Goal: Use online tool/utility: Use online tool/utility

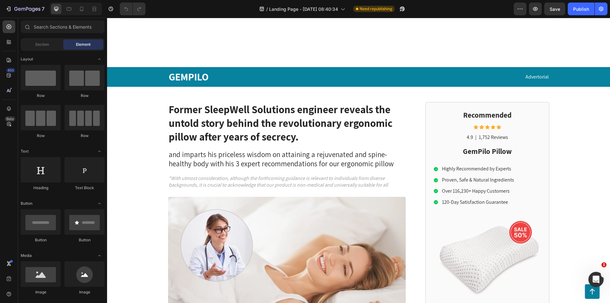
scroll to position [286, 0]
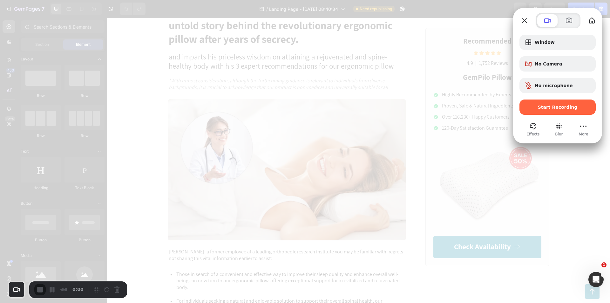
click at [540, 110] on div "Start Recording" at bounding box center [557, 106] width 76 height 15
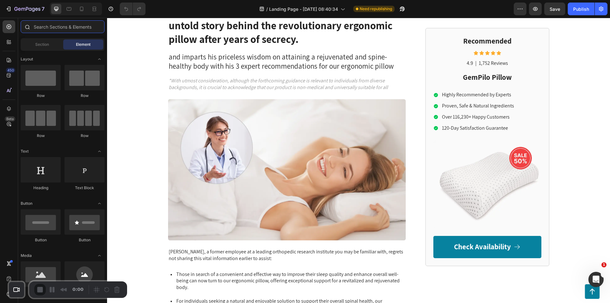
click at [63, 28] on input "text" at bounding box center [63, 26] width 84 height 13
click at [52, 29] on input "text" at bounding box center [63, 26] width 84 height 13
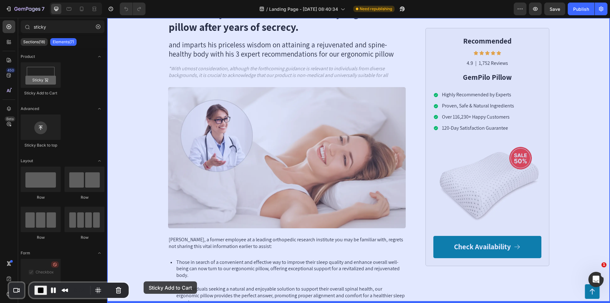
drag, startPoint x: 155, startPoint y: 92, endPoint x: 144, endPoint y: 281, distance: 189.3
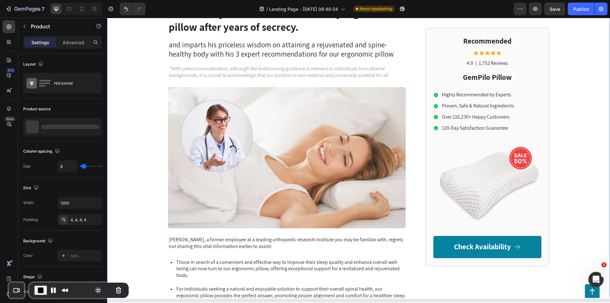
scroll to position [303, 0]
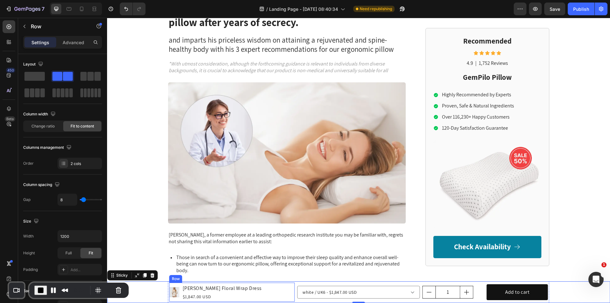
click at [234, 289] on div "Product Images [PERSON_NAME] Floral Wrap Dress Product Title $1,847.00 USD Prod…" at bounding box center [231, 291] width 125 height 19
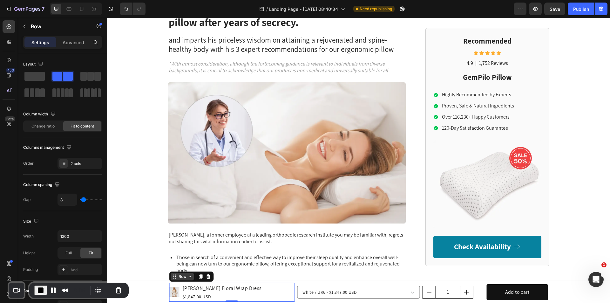
click at [178, 276] on div "Row" at bounding box center [182, 277] width 10 height 6
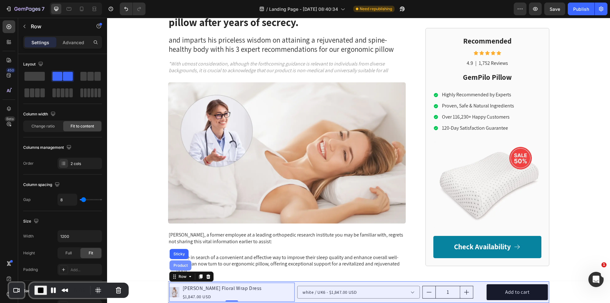
click at [178, 264] on div "Product" at bounding box center [180, 265] width 17 height 4
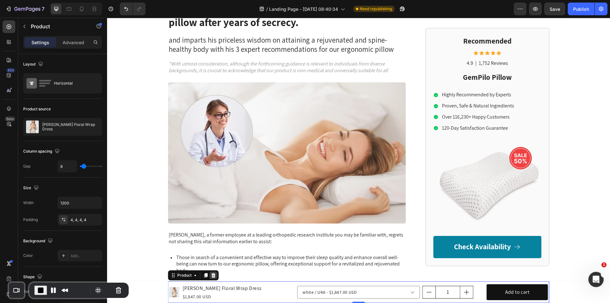
click at [211, 276] on icon at bounding box center [213, 275] width 5 height 5
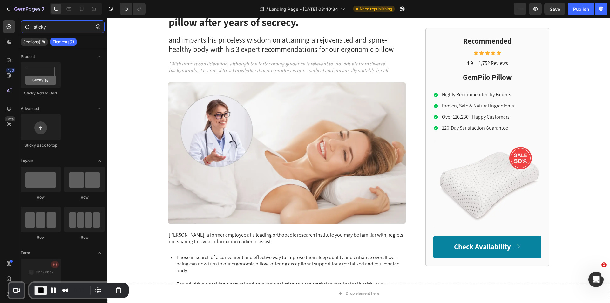
click at [44, 25] on input "sticky" at bounding box center [63, 26] width 84 height 13
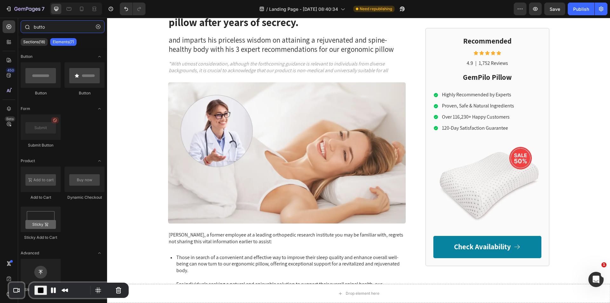
type input "button"
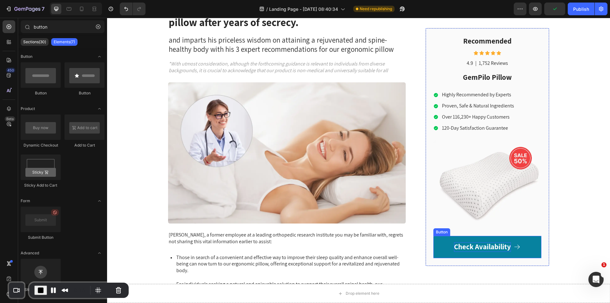
click at [454, 246] on p "Check Availability" at bounding box center [482, 247] width 57 height 10
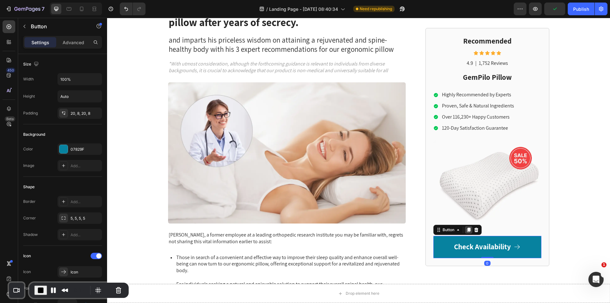
drag, startPoint x: 465, startPoint y: 231, endPoint x: 457, endPoint y: 240, distance: 11.5
click at [466, 231] on icon at bounding box center [468, 229] width 5 height 5
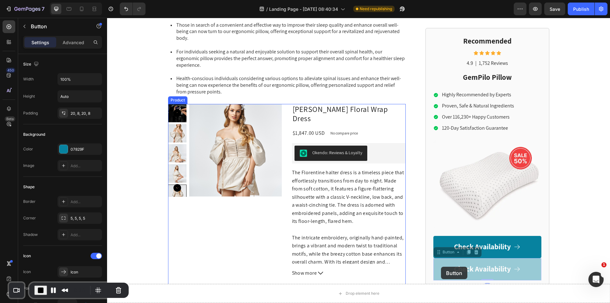
scroll to position [541, 0]
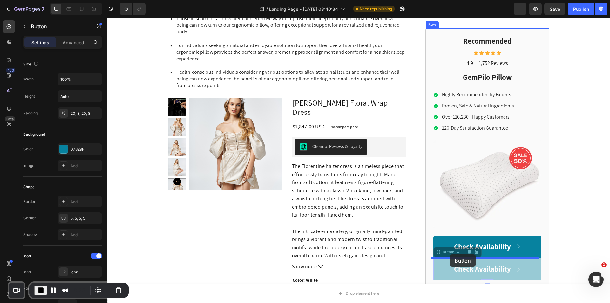
drag, startPoint x: 437, startPoint y: 254, endPoint x: 449, endPoint y: 254, distance: 12.4
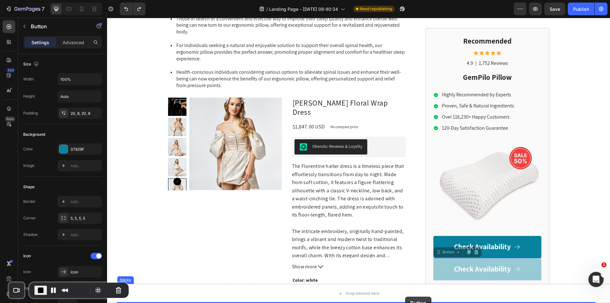
drag, startPoint x: 442, startPoint y: 254, endPoint x: 405, endPoint y: 296, distance: 56.1
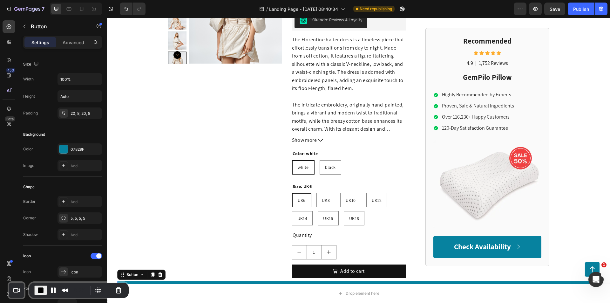
scroll to position [668, 0]
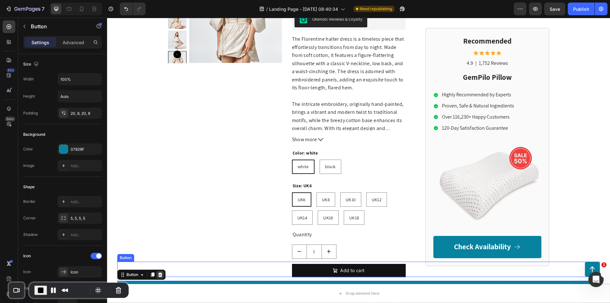
click at [164, 274] on div at bounding box center [160, 275] width 8 height 8
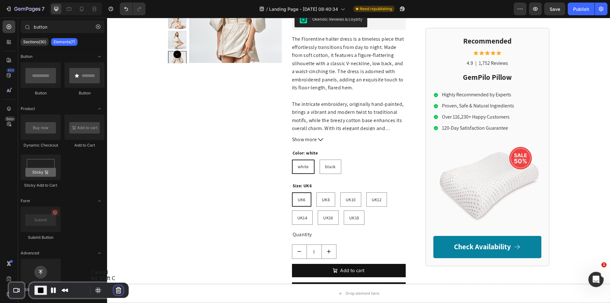
click at [115, 289] on button "Cancel Recording" at bounding box center [118, 290] width 10 height 10
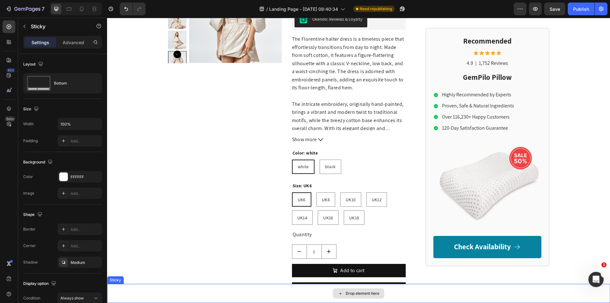
click at [458, 290] on div "Drop element here" at bounding box center [358, 293] width 503 height 19
click at [152, 279] on icon at bounding box center [152, 277] width 4 height 4
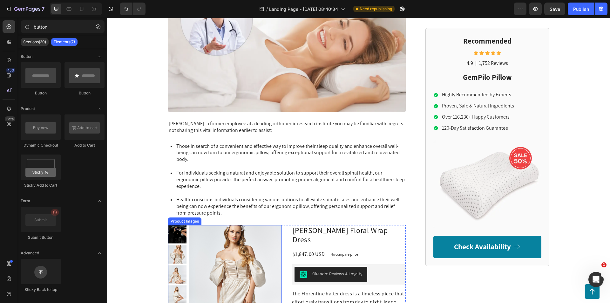
scroll to position [351, 0]
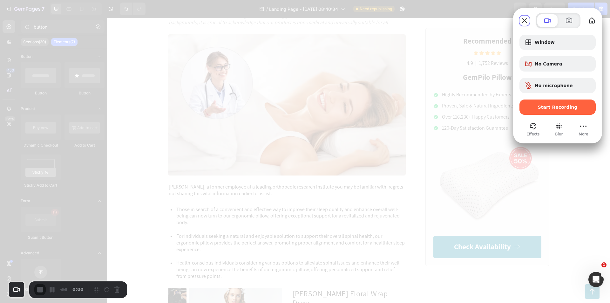
click at [564, 105] on span "Start Recording" at bounding box center [558, 107] width 40 height 5
drag, startPoint x: 347, startPoint y: 110, endPoint x: 355, endPoint y: 112, distance: 9.3
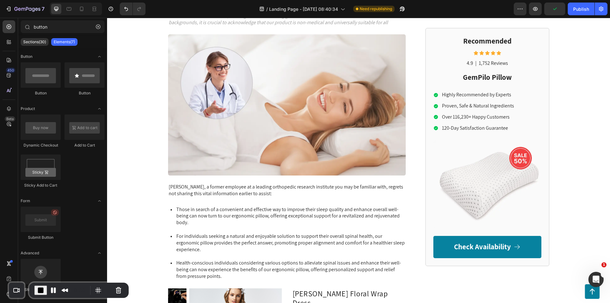
click at [95, 302] on div "Check your settings Loom needs access to your camera and microphone to record. …" at bounding box center [305, 303] width 610 height 0
click at [97, 27] on icon "button" at bounding box center [98, 26] width 4 height 4
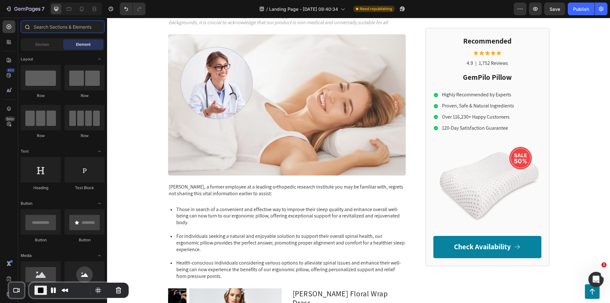
click at [78, 27] on input "text" at bounding box center [63, 26] width 84 height 13
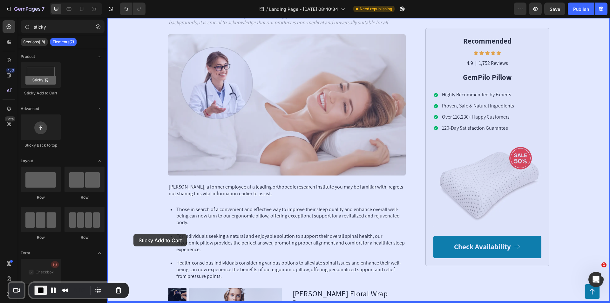
drag, startPoint x: 159, startPoint y: 94, endPoint x: 135, endPoint y: 255, distance: 162.7
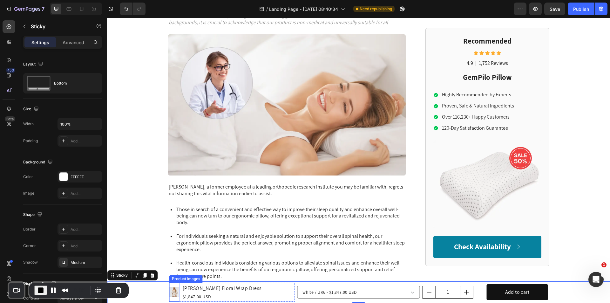
click at [172, 291] on img at bounding box center [174, 292] width 10 height 10
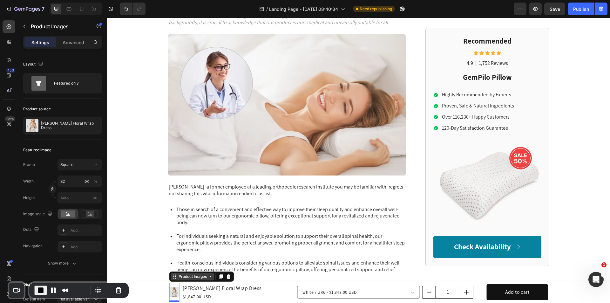
click at [185, 278] on div "Product Images" at bounding box center [192, 277] width 31 height 6
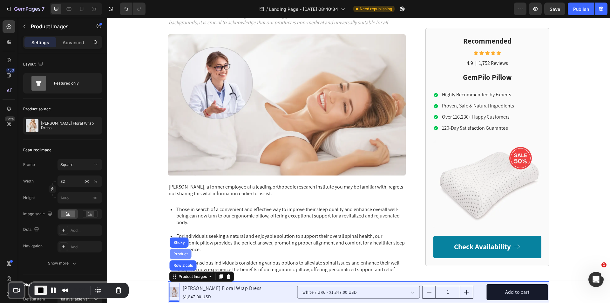
click at [182, 253] on div "Product" at bounding box center [180, 254] width 17 height 4
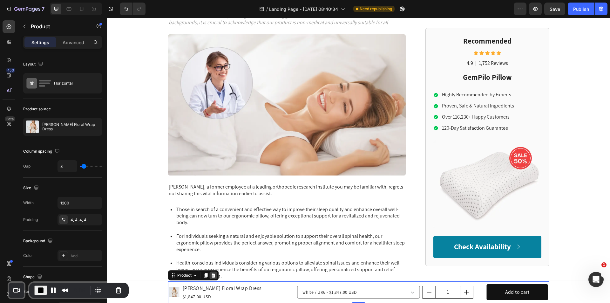
click at [211, 277] on icon at bounding box center [213, 275] width 4 height 4
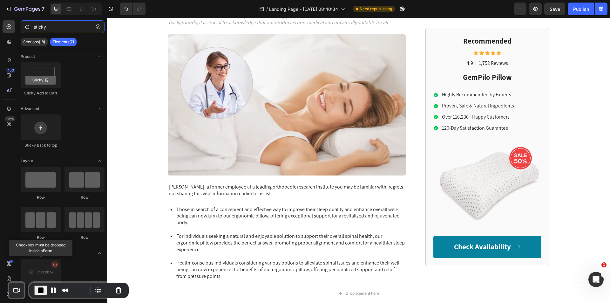
click at [39, 27] on input "sticky" at bounding box center [63, 26] width 84 height 13
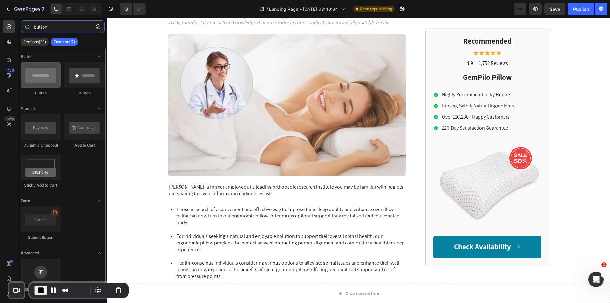
type input "button"
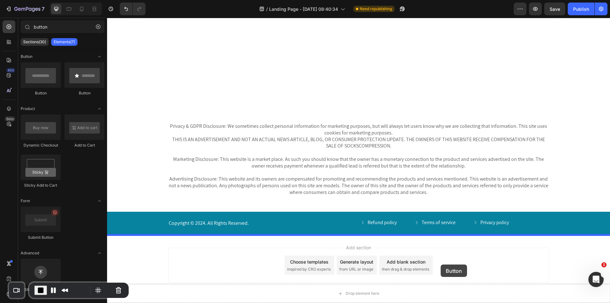
scroll to position [3771, 0]
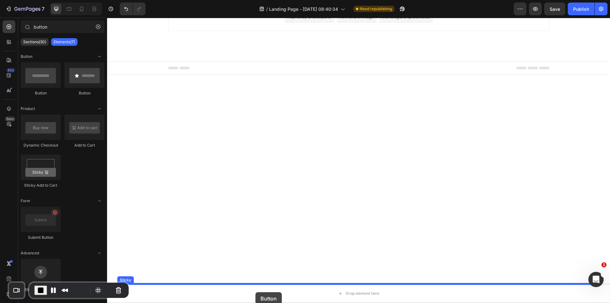
drag, startPoint x: 143, startPoint y: 99, endPoint x: 255, endPoint y: 292, distance: 223.3
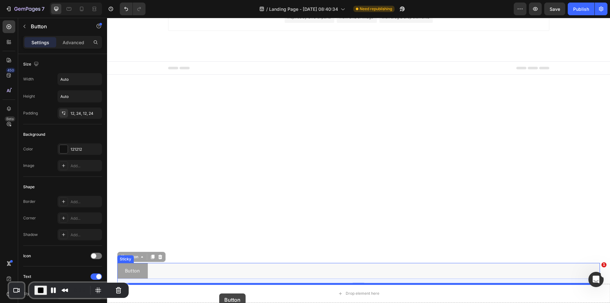
drag, startPoint x: 140, startPoint y: 258, endPoint x: 219, endPoint y: 293, distance: 86.6
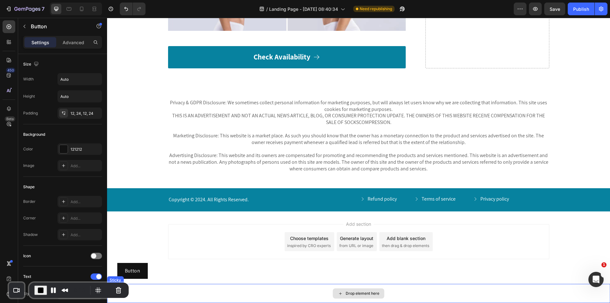
click at [341, 292] on div "Drop element here" at bounding box center [358, 293] width 51 height 10
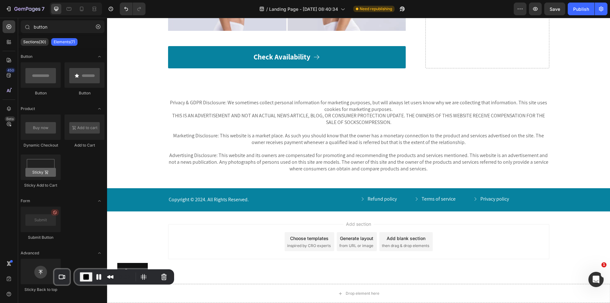
drag, startPoint x: 163, startPoint y: 300, endPoint x: 236, endPoint y: 216, distance: 110.6
click at [214, 251] on div "Add section Choose templates inspired by CRO experts Generate layout from URL o…" at bounding box center [358, 241] width 381 height 35
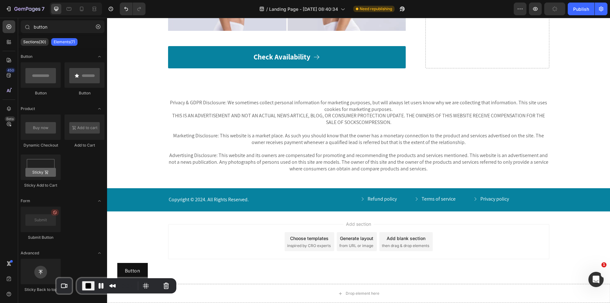
click at [201, 251] on div "Add section Choose templates inspired by CRO experts Generate layout from URL o…" at bounding box center [358, 241] width 381 height 35
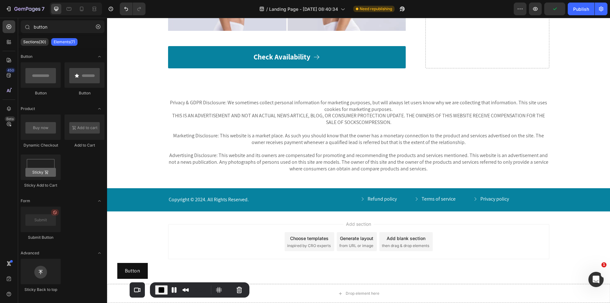
click at [198, 257] on div "Add section Choose templates inspired by CRO experts Generate layout from URL o…" at bounding box center [358, 241] width 381 height 35
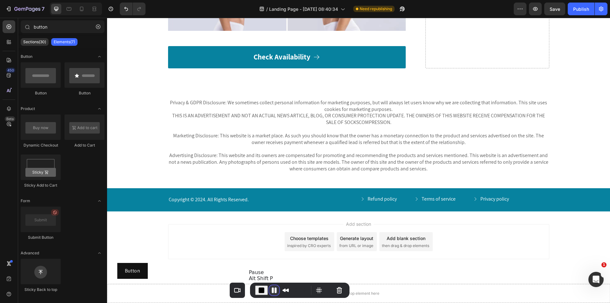
click at [277, 287] on button "Pause Recording" at bounding box center [274, 290] width 10 height 10
click at [341, 288] on button "Cancel Recording" at bounding box center [339, 290] width 10 height 10
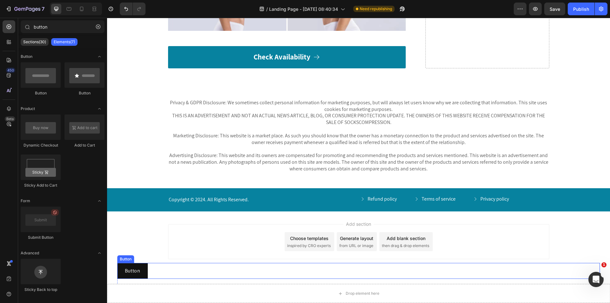
click at [190, 270] on div "Button Button" at bounding box center [358, 271] width 483 height 16
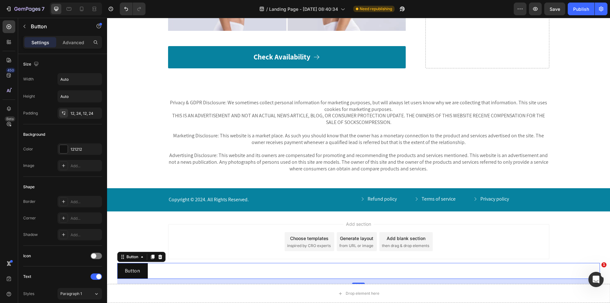
click at [164, 257] on div "Button" at bounding box center [141, 257] width 48 height 10
click at [160, 259] on icon at bounding box center [160, 256] width 4 height 4
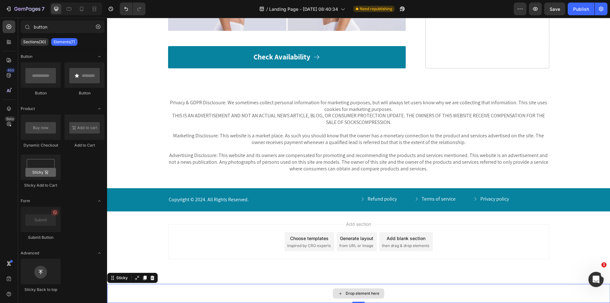
click at [153, 291] on div "Drop element here" at bounding box center [358, 293] width 503 height 19
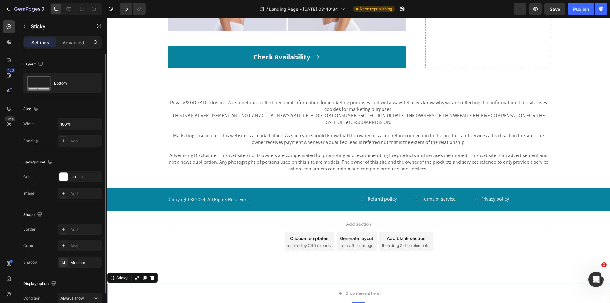
scroll to position [31, 0]
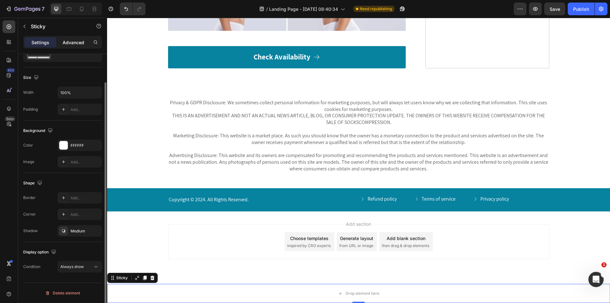
click at [81, 38] on div "Advanced" at bounding box center [73, 42] width 32 height 10
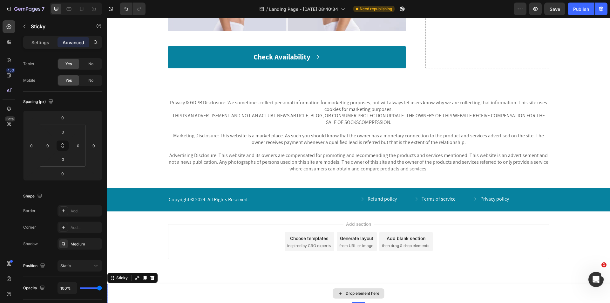
click at [137, 290] on div "Drop element here" at bounding box center [358, 293] width 503 height 19
click at [150, 278] on icon at bounding box center [152, 277] width 5 height 5
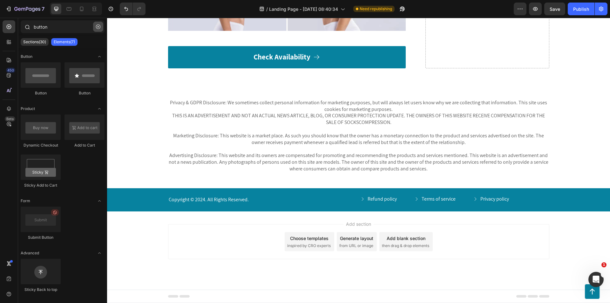
click at [98, 24] on icon "button" at bounding box center [98, 26] width 4 height 4
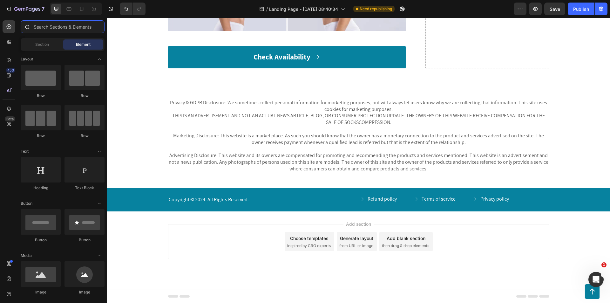
click at [73, 26] on input "text" at bounding box center [63, 26] width 84 height 13
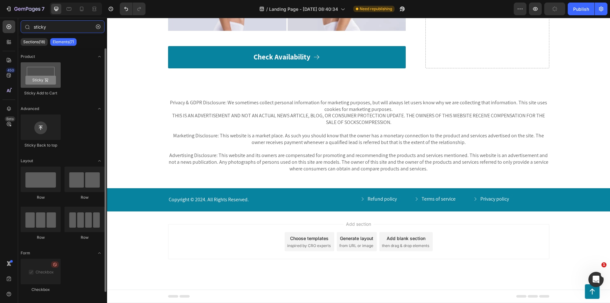
type input "sticky"
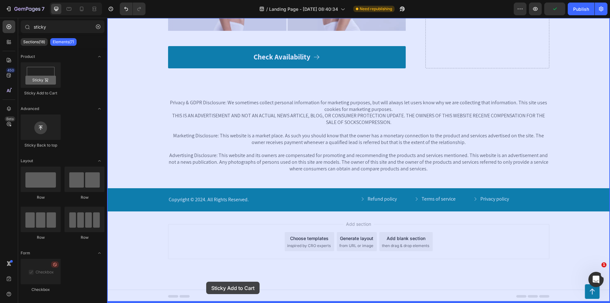
drag, startPoint x: 155, startPoint y: 97, endPoint x: 206, endPoint y: 281, distance: 191.1
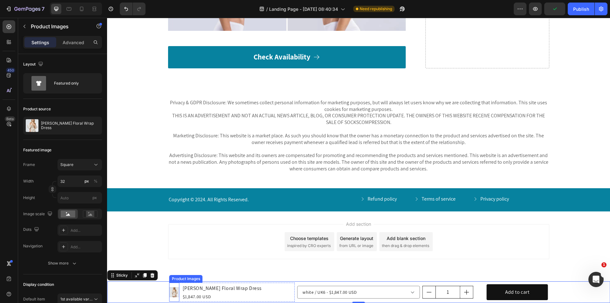
click at [170, 290] on img at bounding box center [174, 292] width 10 height 10
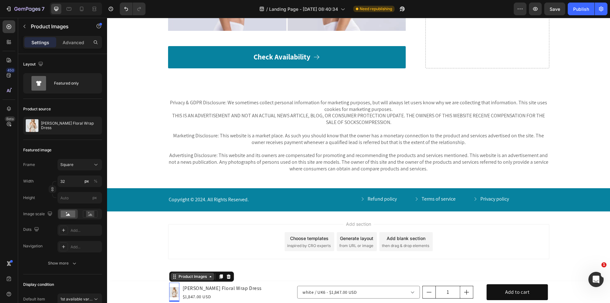
click at [177, 279] on div "Product Images" at bounding box center [192, 277] width 31 height 6
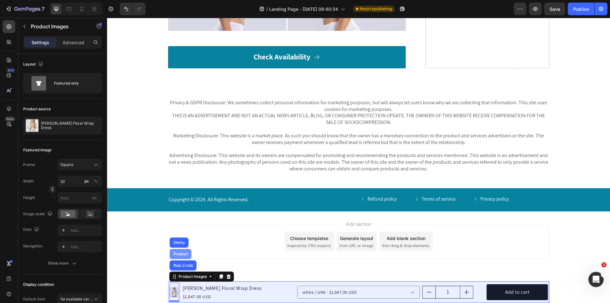
click at [182, 257] on div "Product" at bounding box center [181, 254] width 22 height 10
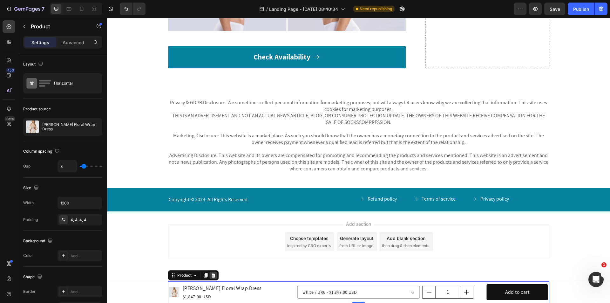
click at [211, 275] on icon at bounding box center [213, 275] width 5 height 5
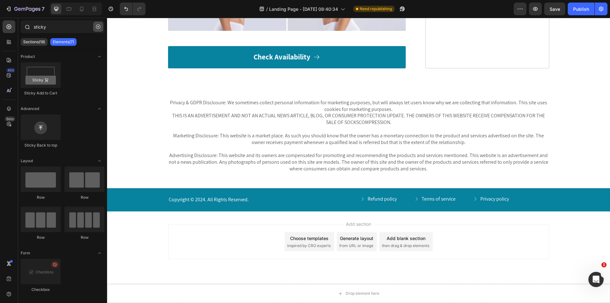
click at [97, 24] on icon "button" at bounding box center [98, 26] width 4 height 4
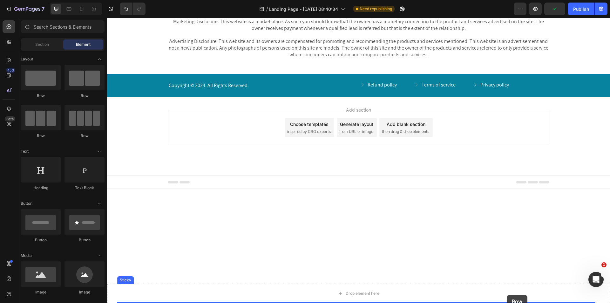
drag, startPoint x: 146, startPoint y: 96, endPoint x: 507, endPoint y: 295, distance: 411.9
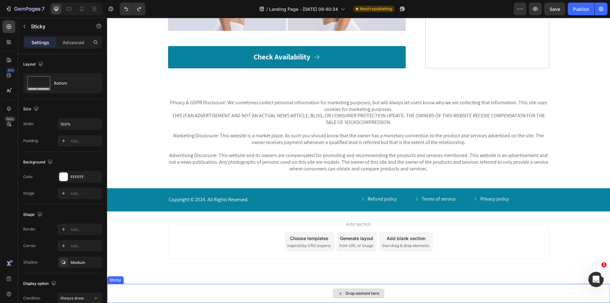
click at [167, 288] on div "Drop element here" at bounding box center [358, 293] width 503 height 19
click at [136, 279] on icon at bounding box center [137, 277] width 4 height 4
click at [134, 288] on div "Drop element here" at bounding box center [358, 293] width 503 height 19
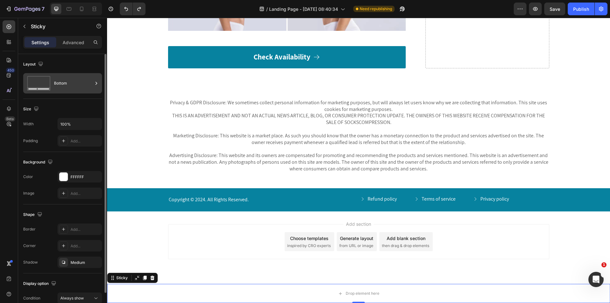
click at [53, 88] on div "Bottom" at bounding box center [62, 83] width 79 height 20
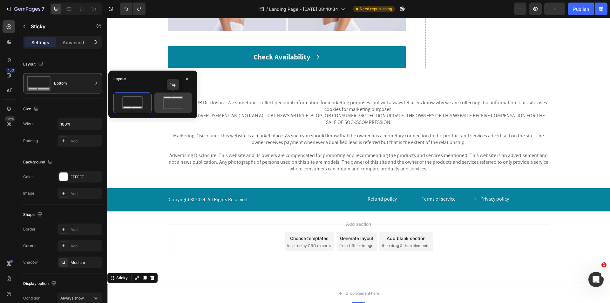
click at [172, 103] on icon at bounding box center [173, 102] width 30 height 13
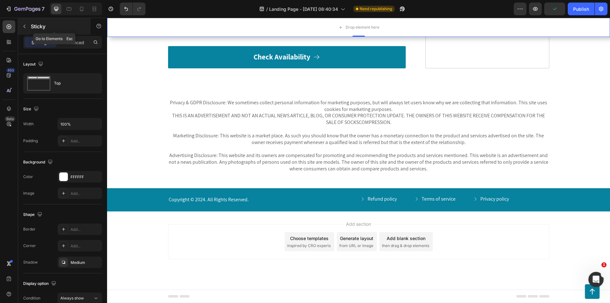
click at [24, 23] on button "button" at bounding box center [24, 26] width 10 height 10
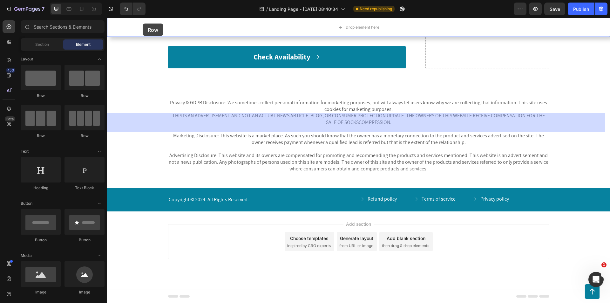
drag, startPoint x: 160, startPoint y: 98, endPoint x: 160, endPoint y: 29, distance: 68.3
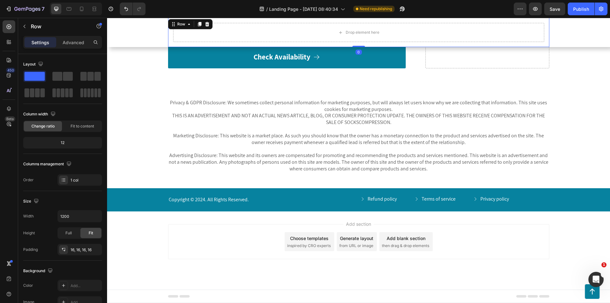
scroll to position [3781, 0]
click at [206, 24] on icon at bounding box center [207, 24] width 4 height 4
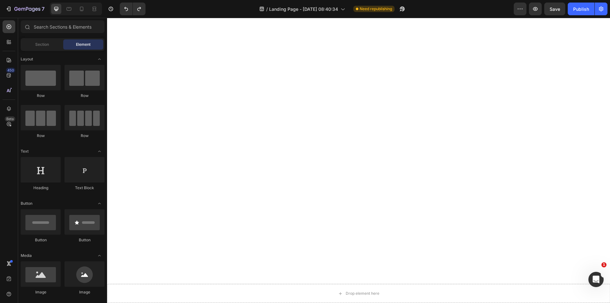
scroll to position [0, 0]
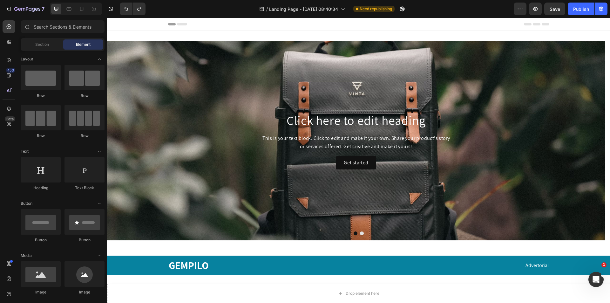
drag, startPoint x: 610, startPoint y: 246, endPoint x: 686, endPoint y: 30, distance: 229.3
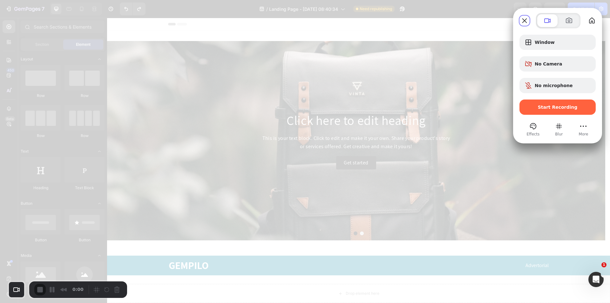
click at [536, 109] on span "Start Recording" at bounding box center [557, 107] width 66 height 5
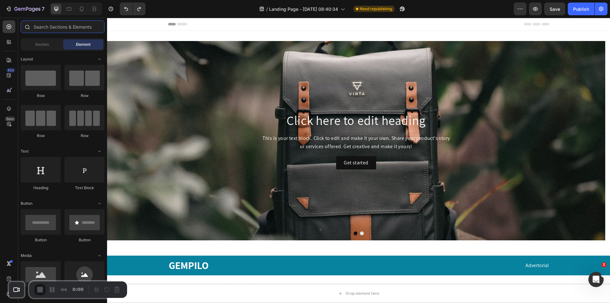
click at [54, 26] on input "text" at bounding box center [63, 26] width 84 height 13
click at [49, 26] on input "text" at bounding box center [63, 26] width 84 height 13
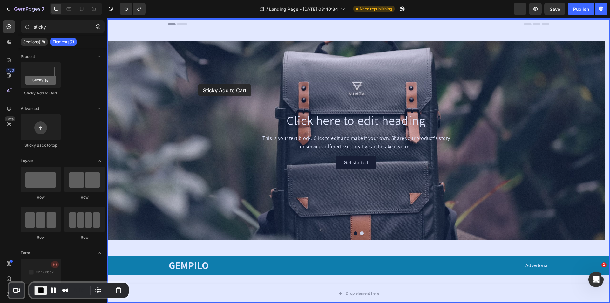
drag, startPoint x: 146, startPoint y: 104, endPoint x: 198, endPoint y: 84, distance: 55.7
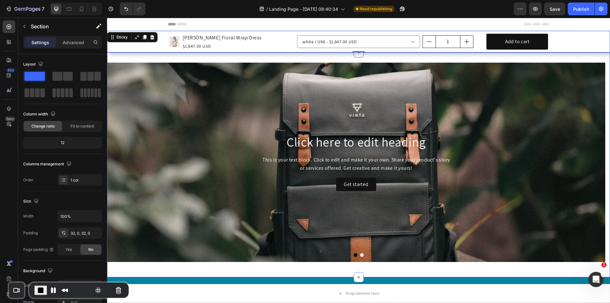
click at [141, 58] on div "Click here to edit heading Heading This is your text block. Click to edit and m…" at bounding box center [358, 164] width 503 height 225
click at [138, 48] on div "Product Images [PERSON_NAME] Floral Wrap Dress Product Title $1,847.00 USD Prod…" at bounding box center [358, 42] width 503 height 22
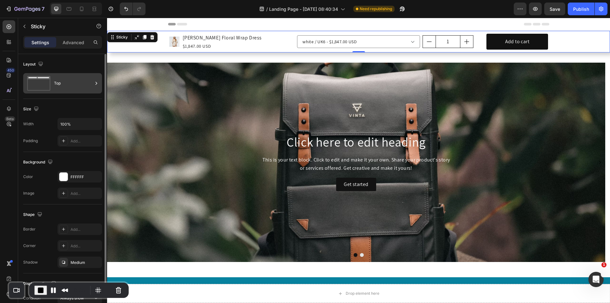
click at [69, 85] on div "Top" at bounding box center [73, 83] width 39 height 15
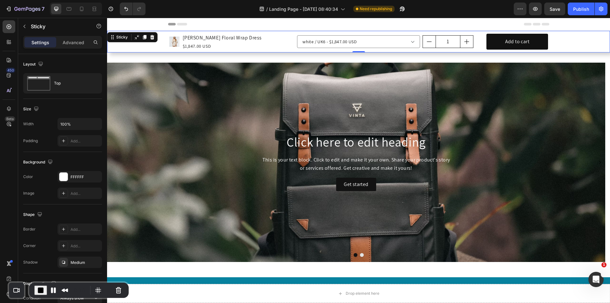
click at [150, 48] on div "Product Images [PERSON_NAME] Floral Wrap Dress Product Title $1,847.00 USD Prod…" at bounding box center [358, 42] width 503 height 22
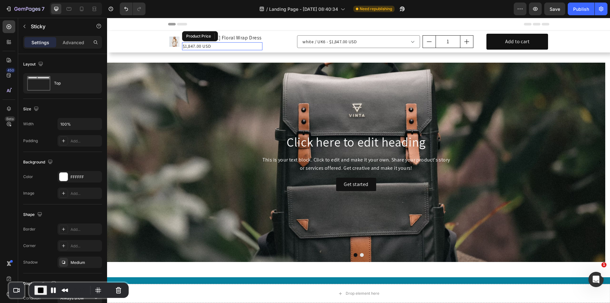
click at [212, 46] on div "$1,847.00 USD" at bounding box center [222, 46] width 81 height 8
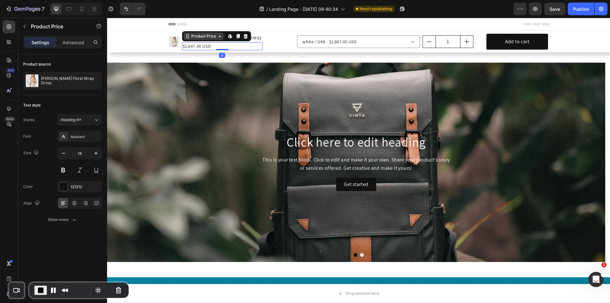
click at [197, 36] on div "Product Price" at bounding box center [203, 36] width 27 height 6
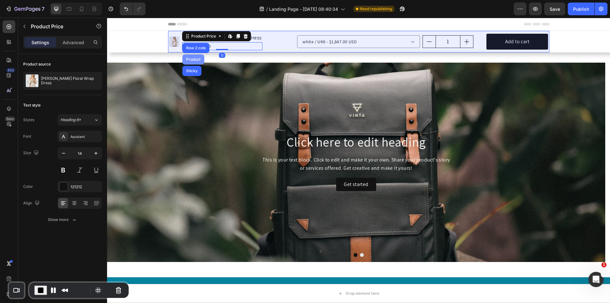
click at [188, 61] on div "Product" at bounding box center [193, 59] width 17 height 4
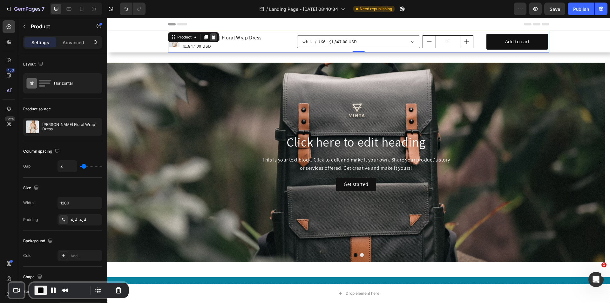
click at [211, 36] on icon at bounding box center [213, 37] width 4 height 4
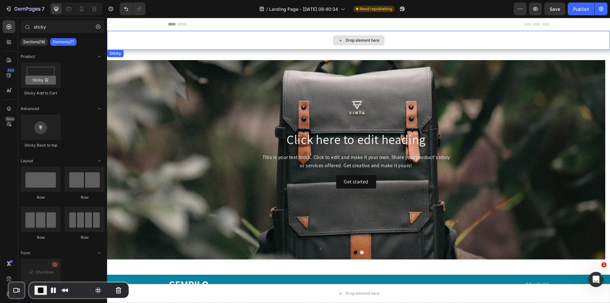
click at [192, 44] on div "Drop element here" at bounding box center [358, 40] width 503 height 19
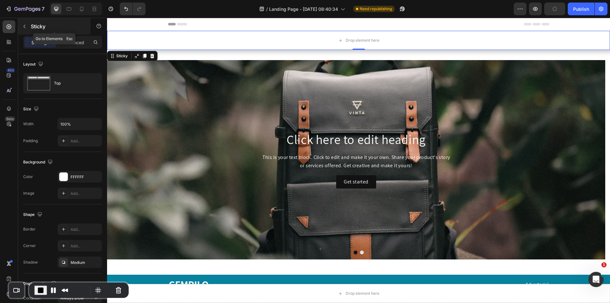
click at [23, 25] on icon "button" at bounding box center [24, 26] width 5 height 5
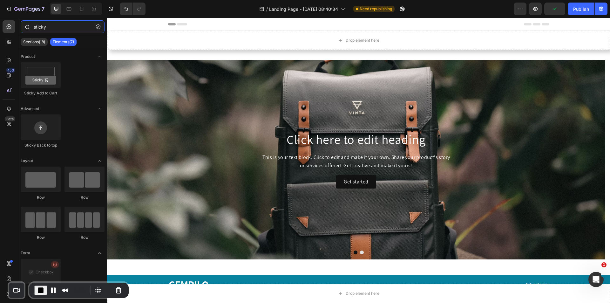
click at [50, 29] on input "sticky" at bounding box center [63, 26] width 84 height 13
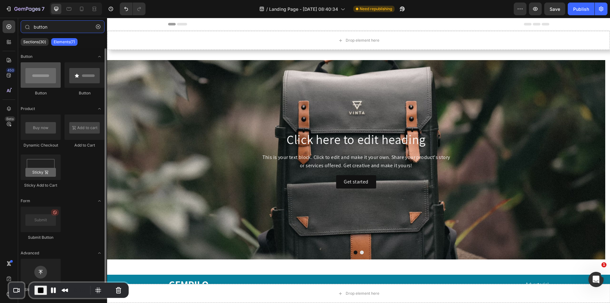
type input "button"
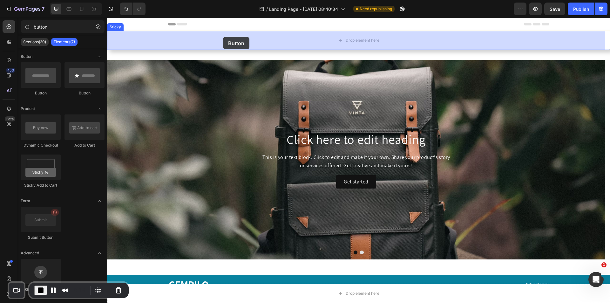
drag, startPoint x: 153, startPoint y: 99, endPoint x: 213, endPoint y: 48, distance: 79.3
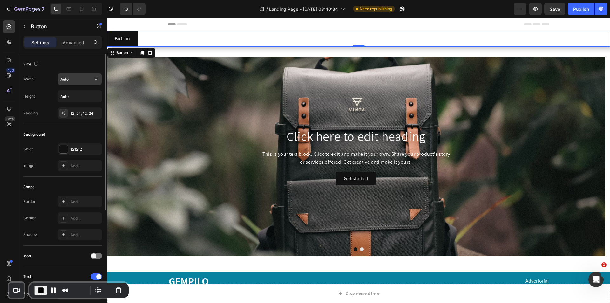
click at [65, 80] on input "Auto" at bounding box center [80, 78] width 44 height 11
click at [93, 80] on icon "button" at bounding box center [96, 79] width 6 height 6
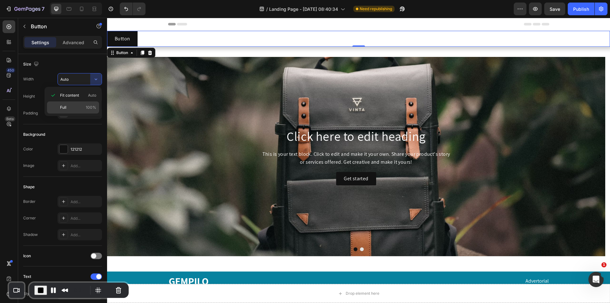
click at [91, 104] on div "Full 100%" at bounding box center [73, 107] width 52 height 12
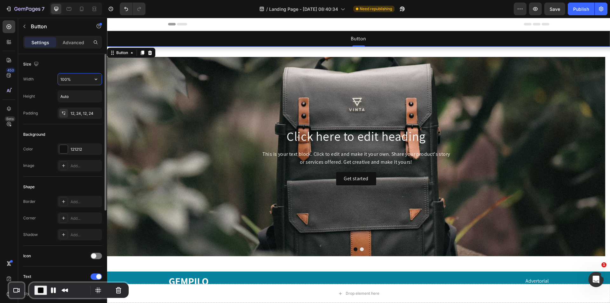
click at [76, 77] on input "100%" at bounding box center [80, 78] width 44 height 11
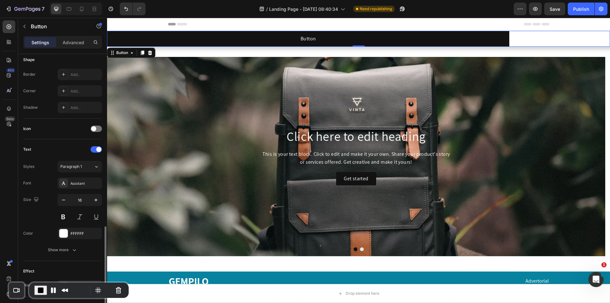
scroll to position [189, 0]
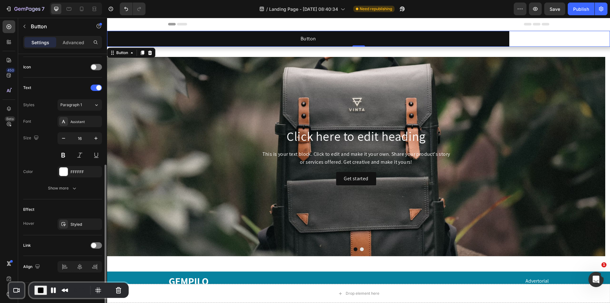
type input "80%"
click at [78, 263] on div at bounding box center [80, 266] width 14 height 10
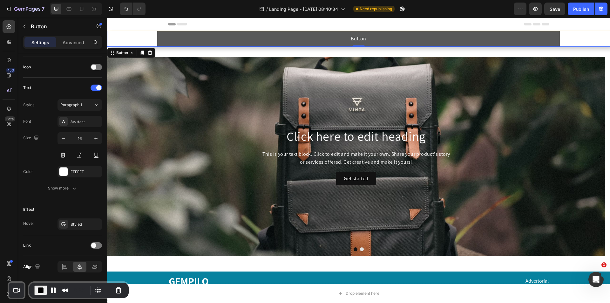
click at [208, 35] on button "Button" at bounding box center [358, 39] width 402 height 16
click at [343, 36] on button "Button" at bounding box center [358, 39] width 402 height 16
click at [351, 36] on p "Button" at bounding box center [358, 39] width 15 height 8
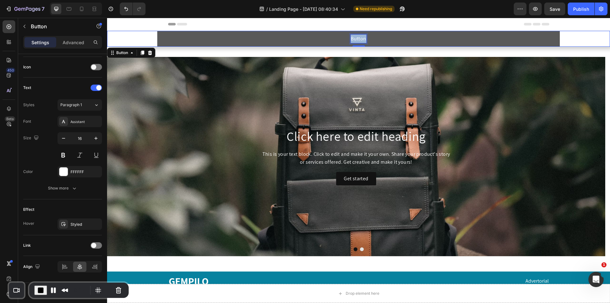
click at [351, 36] on p "Button" at bounding box center [358, 39] width 15 height 8
click at [157, 31] on button "Chec" at bounding box center [358, 39] width 402 height 16
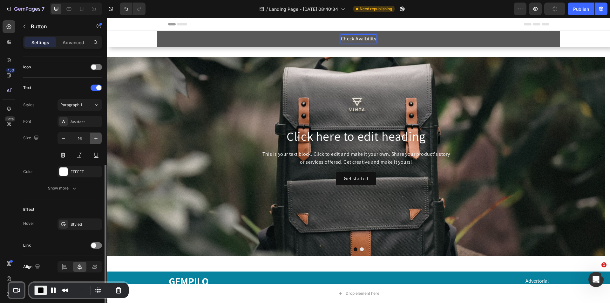
click at [93, 140] on icon "button" at bounding box center [96, 138] width 6 height 6
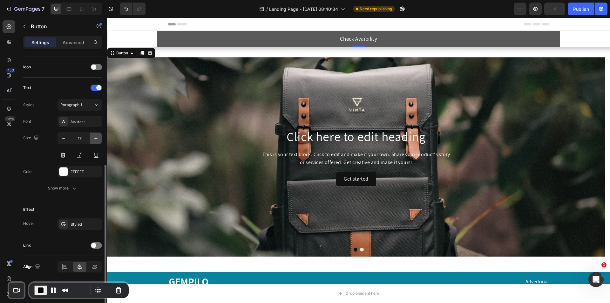
click at [93, 140] on icon "button" at bounding box center [96, 138] width 6 height 6
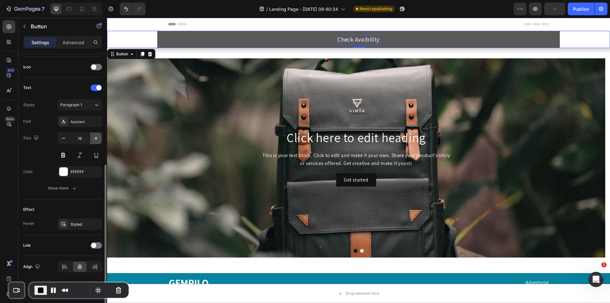
click at [93, 140] on icon "button" at bounding box center [96, 138] width 6 height 6
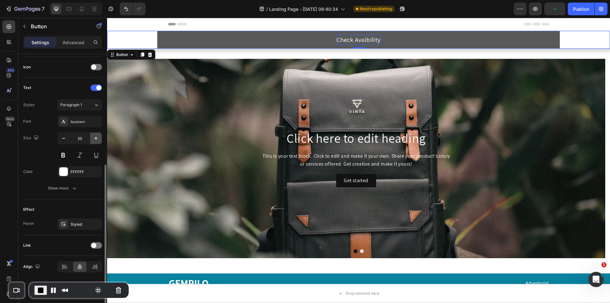
click at [93, 140] on icon "button" at bounding box center [96, 138] width 6 height 6
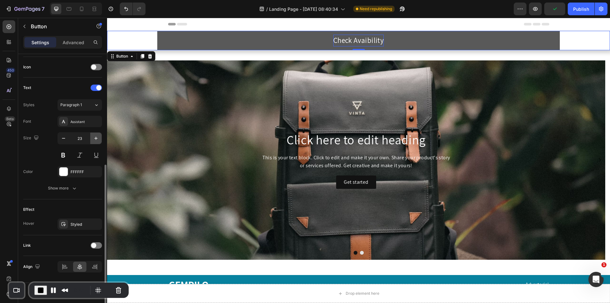
click at [93, 140] on icon "button" at bounding box center [96, 138] width 6 height 6
type input "24"
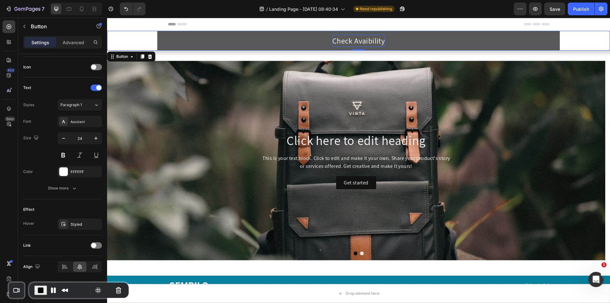
click at [126, 44] on div "Check Avaibility Button 0" at bounding box center [358, 41] width 503 height 20
click at [126, 58] on div "Button" at bounding box center [122, 57] width 14 height 6
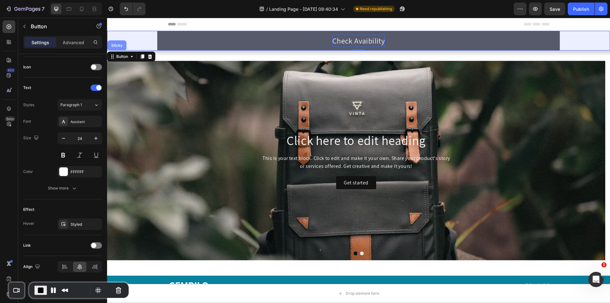
click at [121, 48] on div "Sticky" at bounding box center [116, 45] width 19 height 10
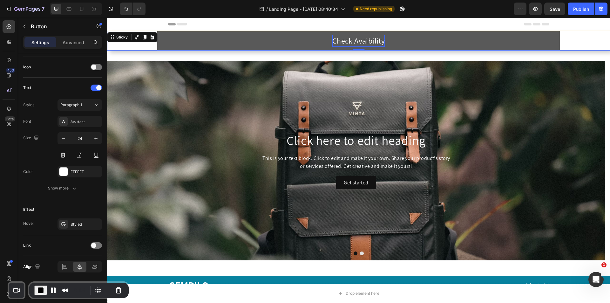
scroll to position [0, 0]
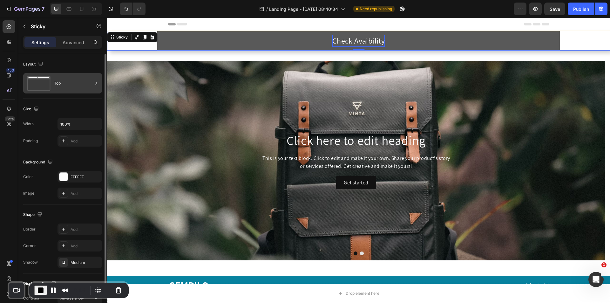
click at [59, 84] on div "Top" at bounding box center [73, 83] width 39 height 15
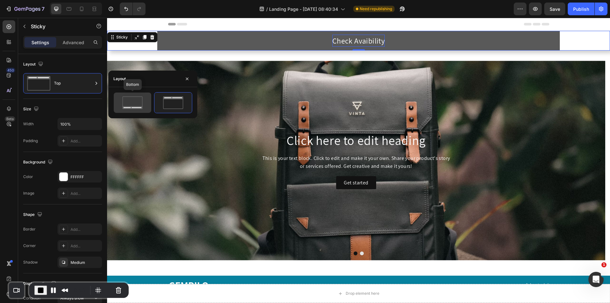
click at [134, 106] on icon at bounding box center [132, 107] width 20 height 3
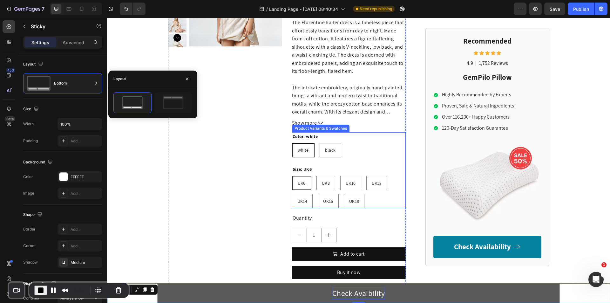
scroll to position [794, 0]
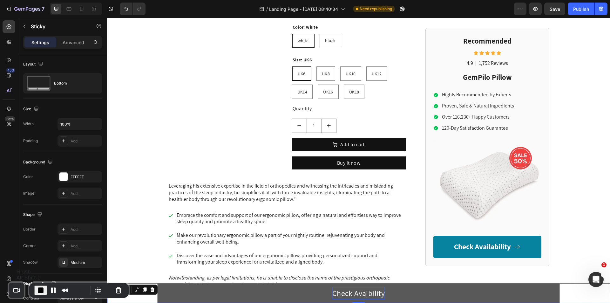
click at [41, 287] on span "End Recording" at bounding box center [41, 290] width 8 height 8
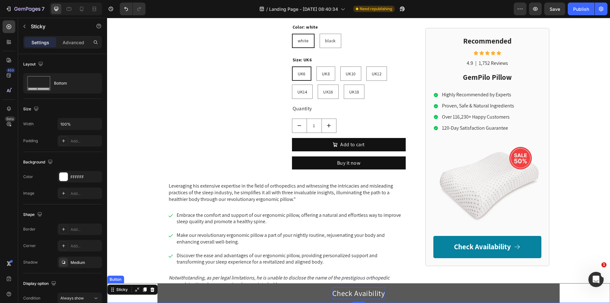
click at [210, 295] on button "Check Avaibility" at bounding box center [358, 293] width 402 height 20
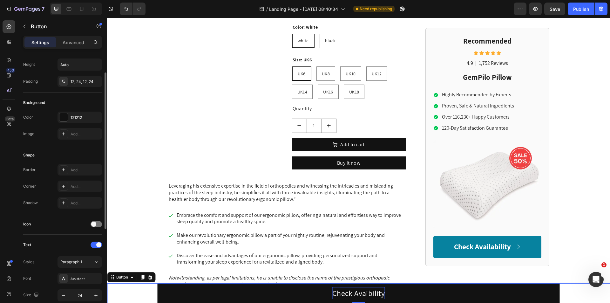
scroll to position [127, 0]
